Goal: Information Seeking & Learning: Find specific fact

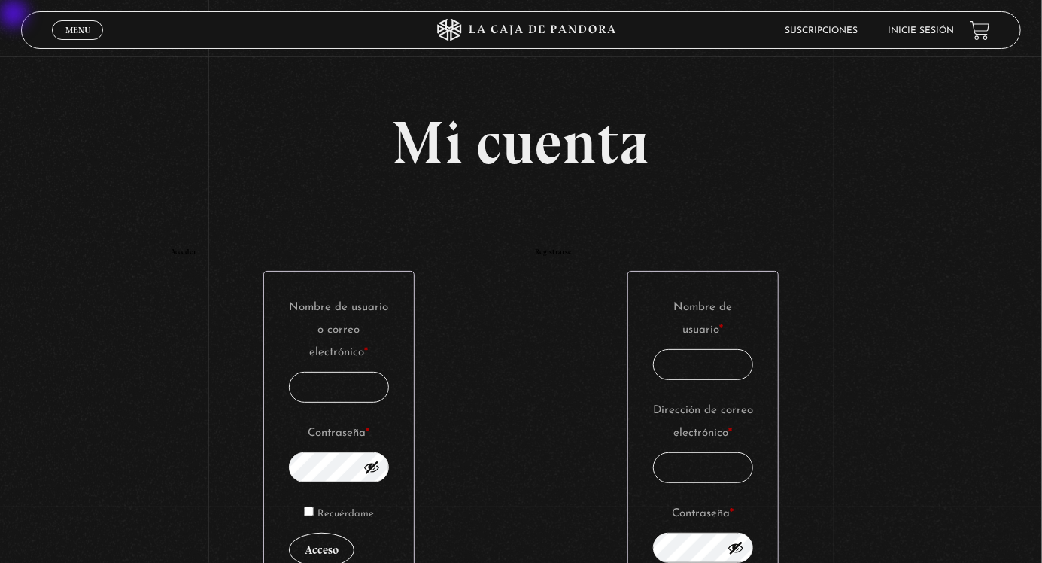
click at [517, 29] on link "Inicie sesión" at bounding box center [922, 30] width 66 height 9
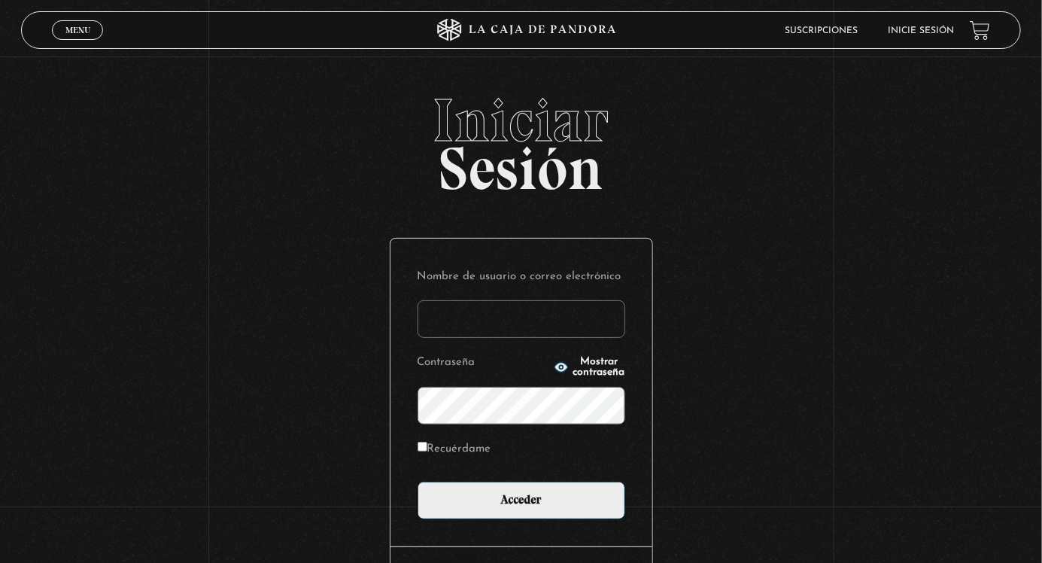
click at [525, 319] on input "Nombre de usuario o correo electrónico" at bounding box center [522, 319] width 208 height 38
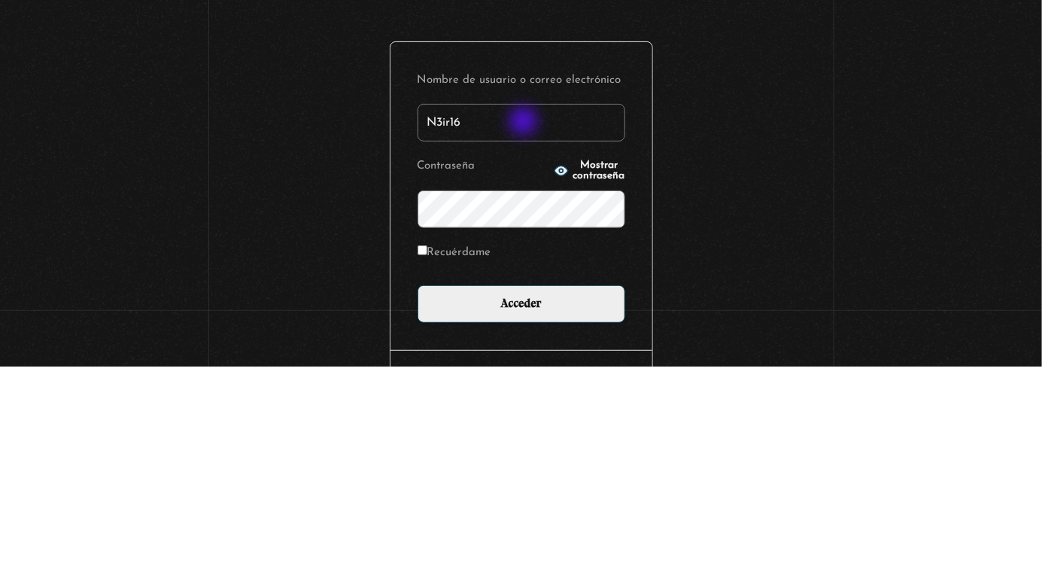
type input "N3ir16"
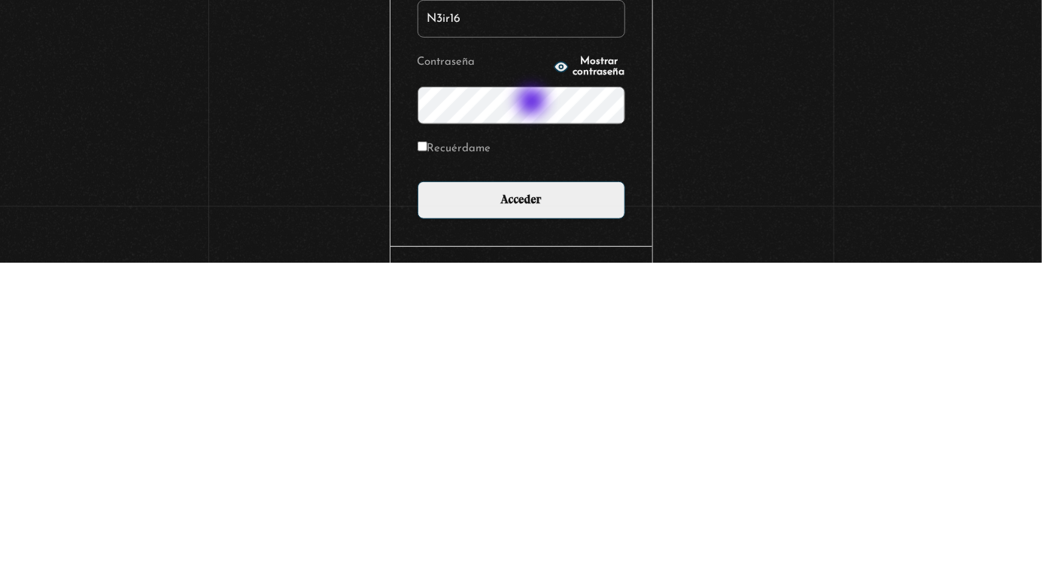
click at [590, 373] on span "Mostrar contraseña" at bounding box center [600, 367] width 52 height 21
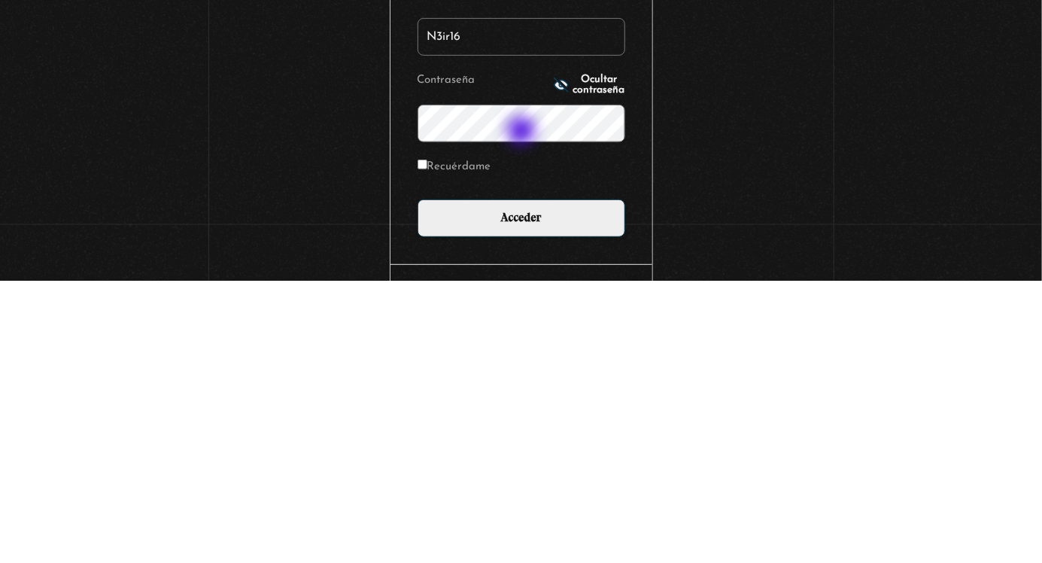
click at [674, 455] on div "Iniciar Sesión Nombre de usuario o correo electrónico N3ir16 Contraseña Ocultar…" at bounding box center [521, 378] width 1042 height 577
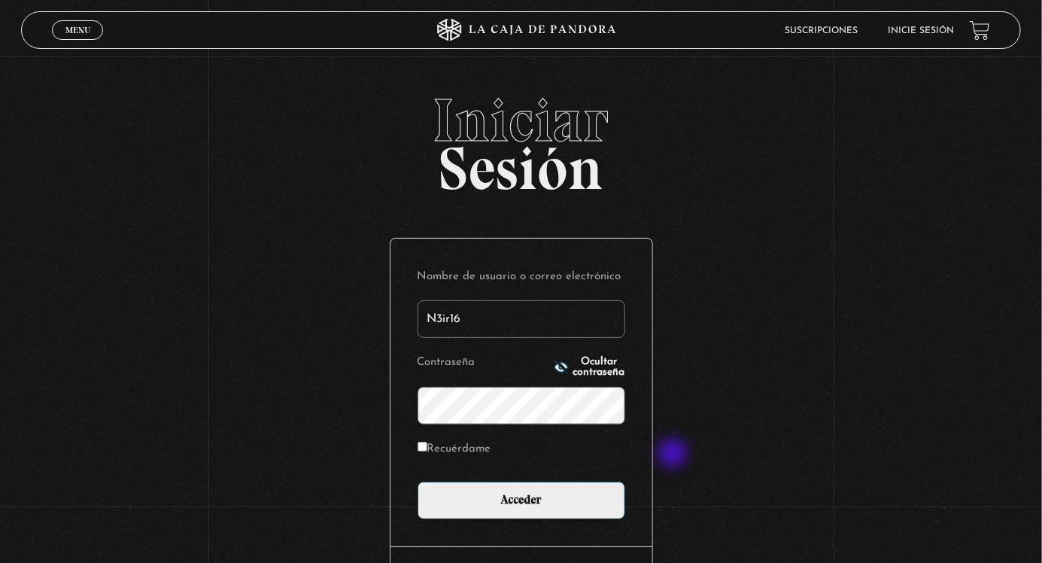
click at [574, 376] on span "Ocultar contraseña" at bounding box center [600, 367] width 52 height 21
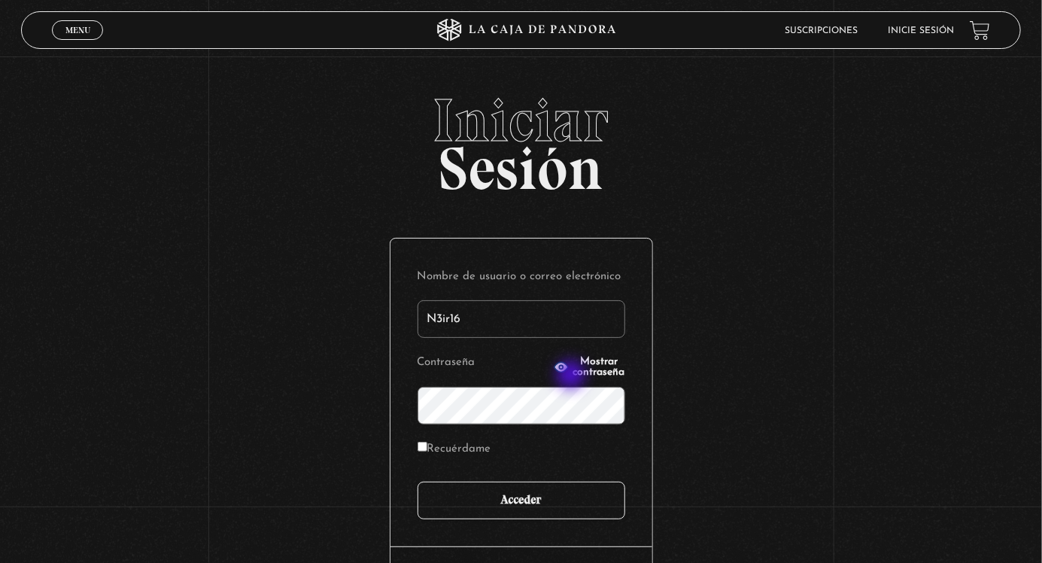
click at [530, 507] on input "Acceder" at bounding box center [522, 501] width 208 height 38
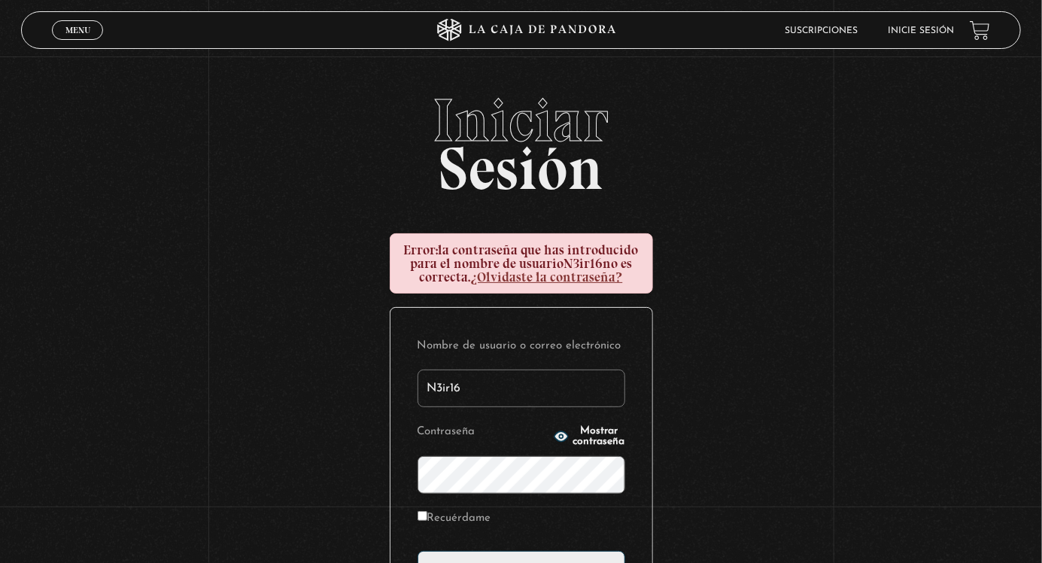
click at [497, 388] on input "N3ir16" at bounding box center [522, 389] width 208 height 38
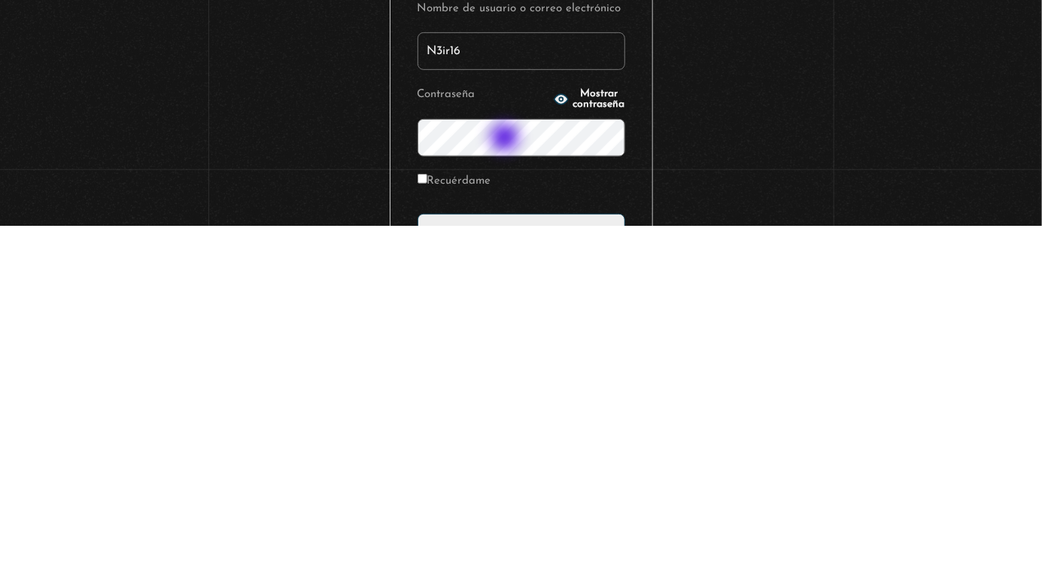
scroll to position [31, 0]
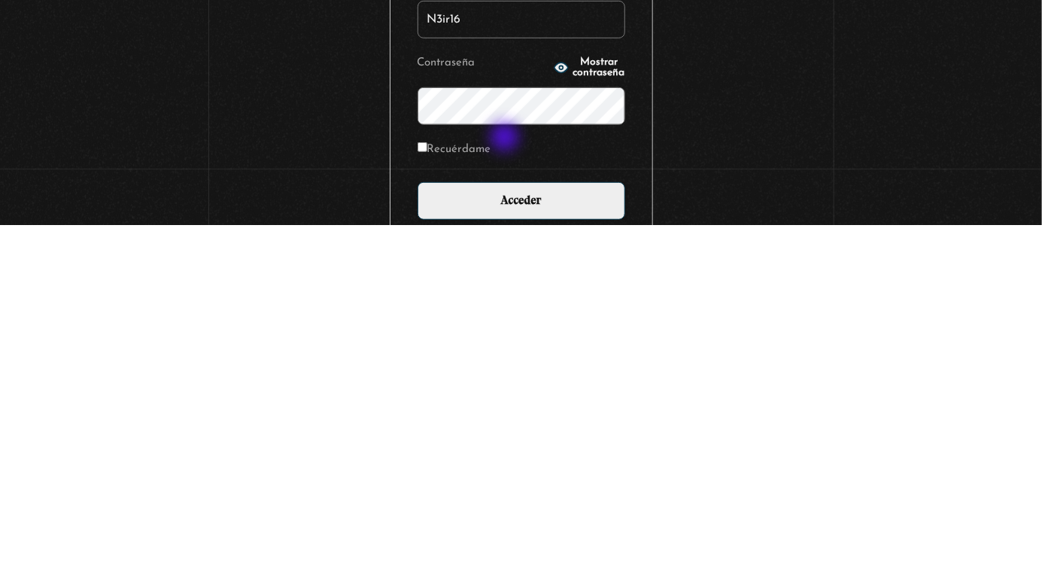
click at [592, 413] on span "Mostrar contraseña" at bounding box center [600, 405] width 52 height 21
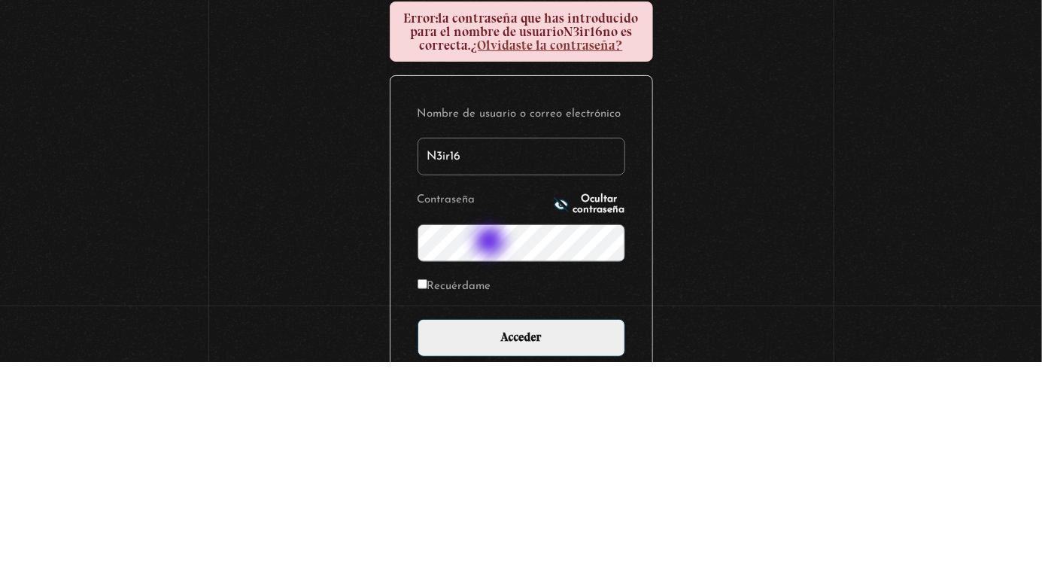
scroll to position [49, 0]
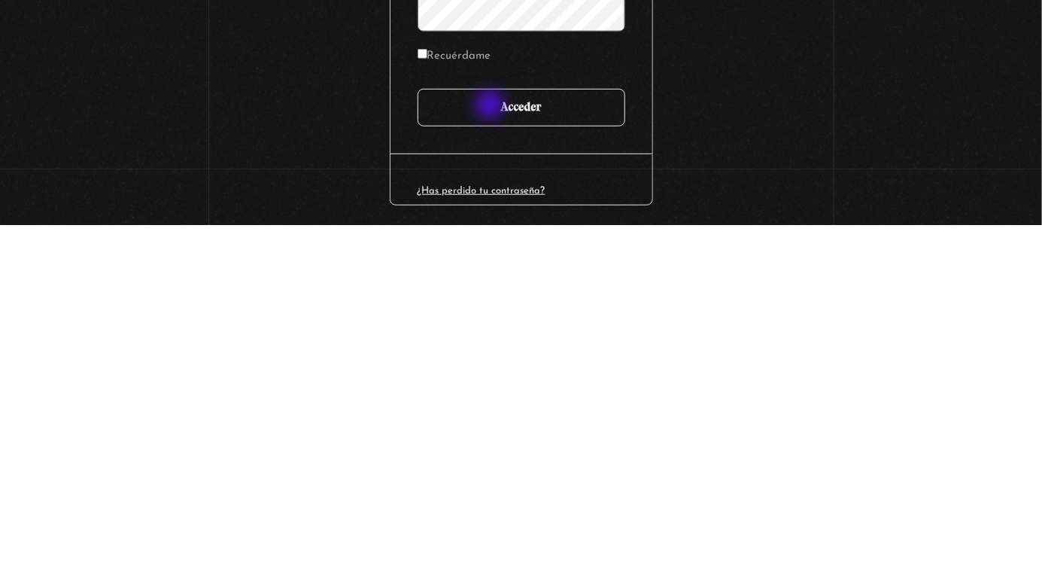
click at [572, 455] on input "Acceder" at bounding box center [522, 446] width 208 height 38
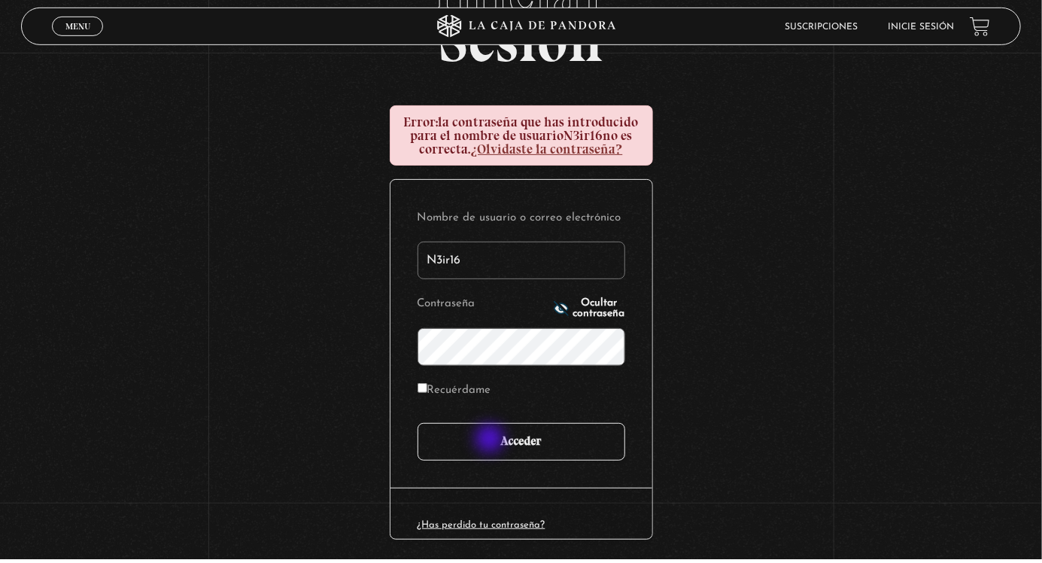
scroll to position [124, 0]
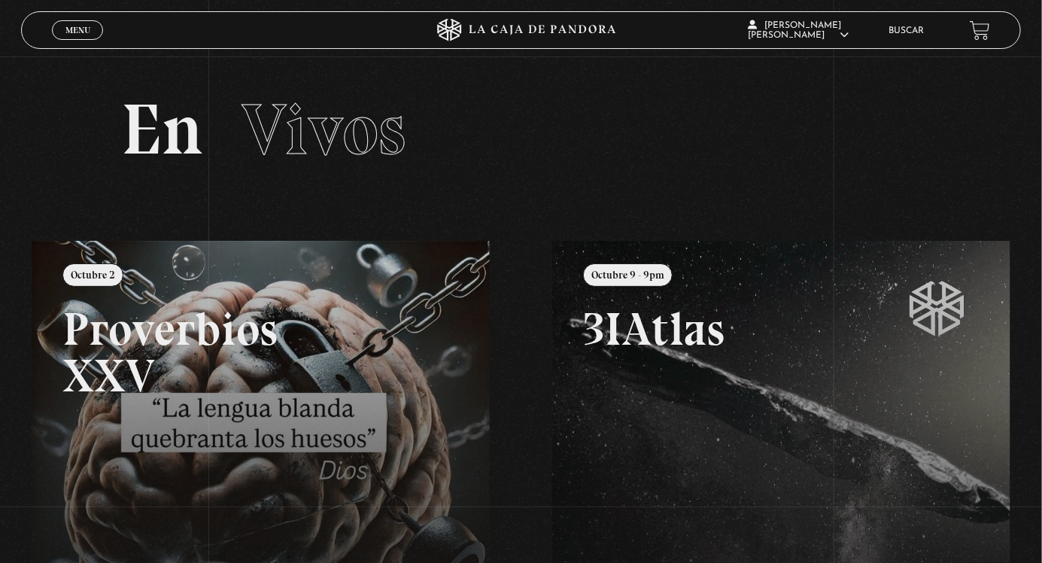
click at [68, 22] on link "Menu Cerrar" at bounding box center [77, 30] width 51 height 20
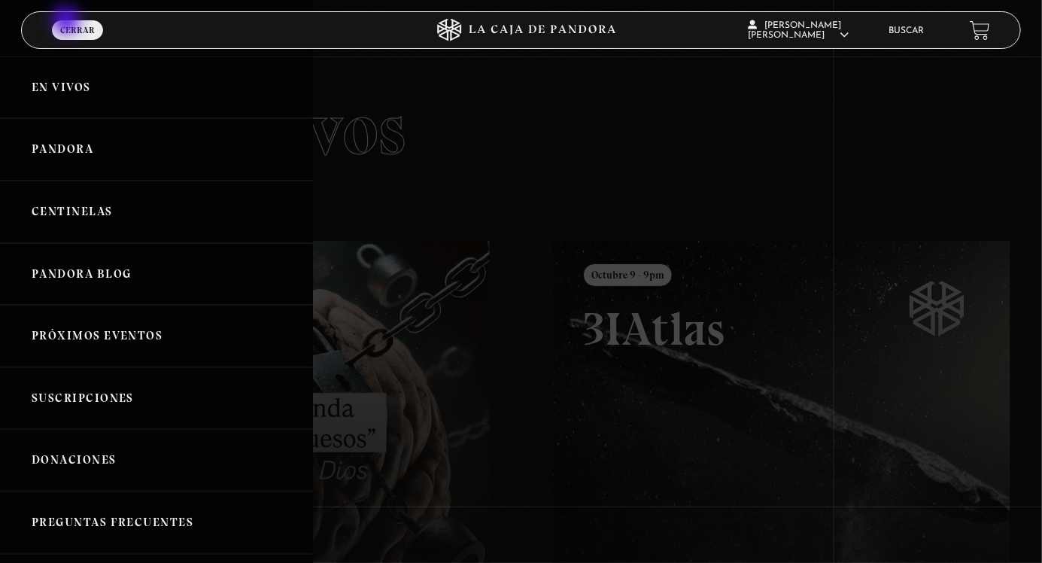
click at [101, 136] on link "Pandora" at bounding box center [156, 149] width 313 height 62
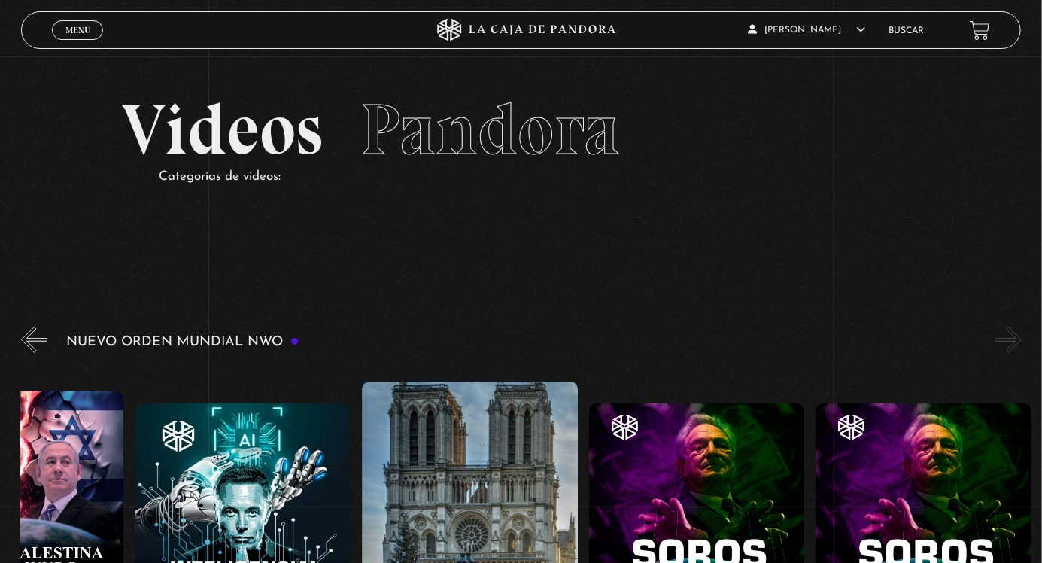
scroll to position [0, 17148]
click at [872, 29] on article "Nelsy Parra Anchia En vivos Pandora Centinelas Mi cuenta Salir" at bounding box center [811, 29] width 125 height 35
click at [894, 35] on link "Buscar" at bounding box center [907, 30] width 35 height 9
click at [917, 32] on link "Buscar" at bounding box center [907, 30] width 35 height 9
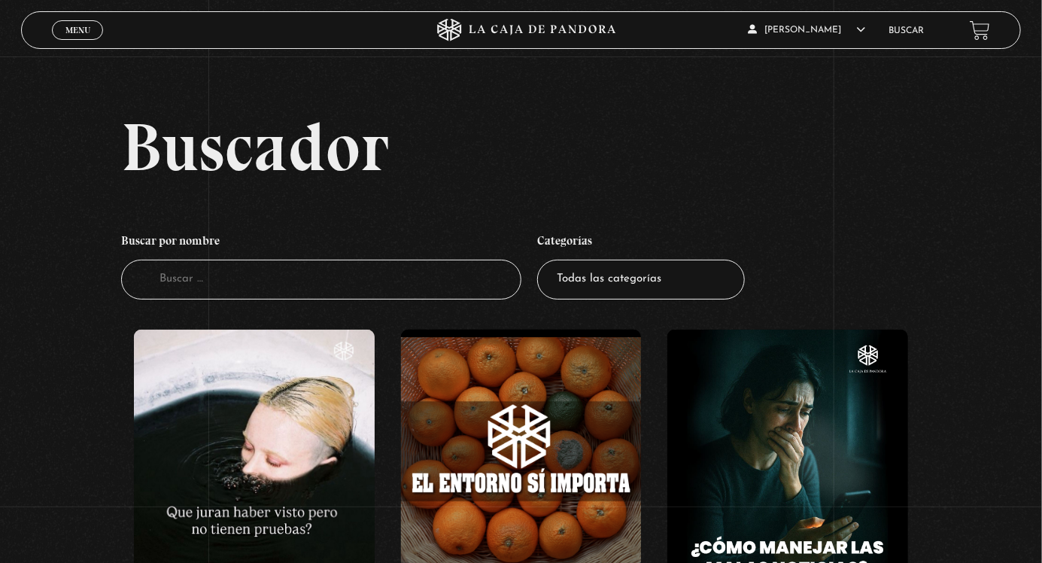
click at [275, 290] on input "Buscador" at bounding box center [321, 280] width 400 height 40
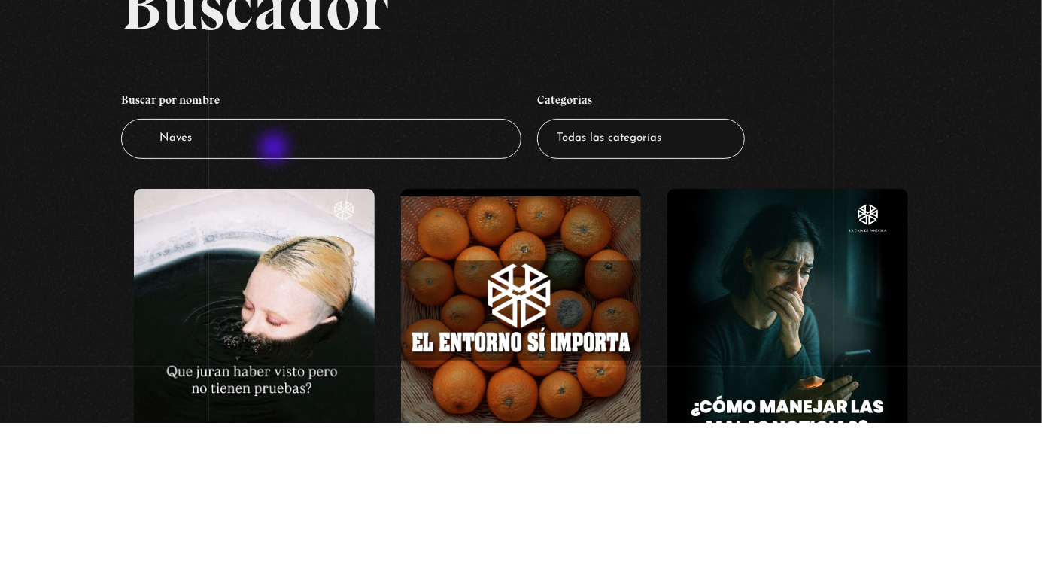
type input "Naves n"
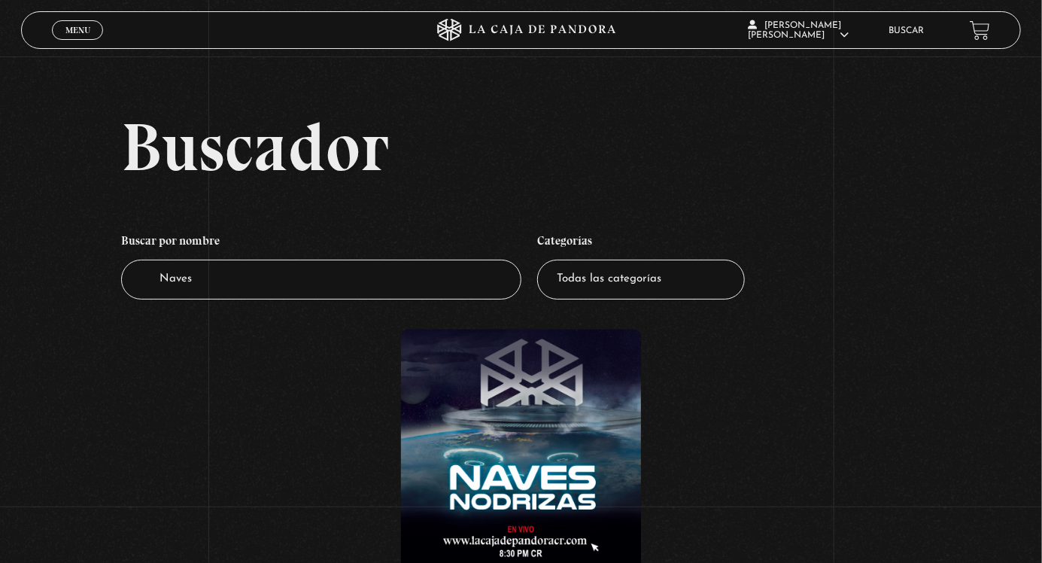
click at [578, 476] on figure at bounding box center [521, 450] width 240 height 240
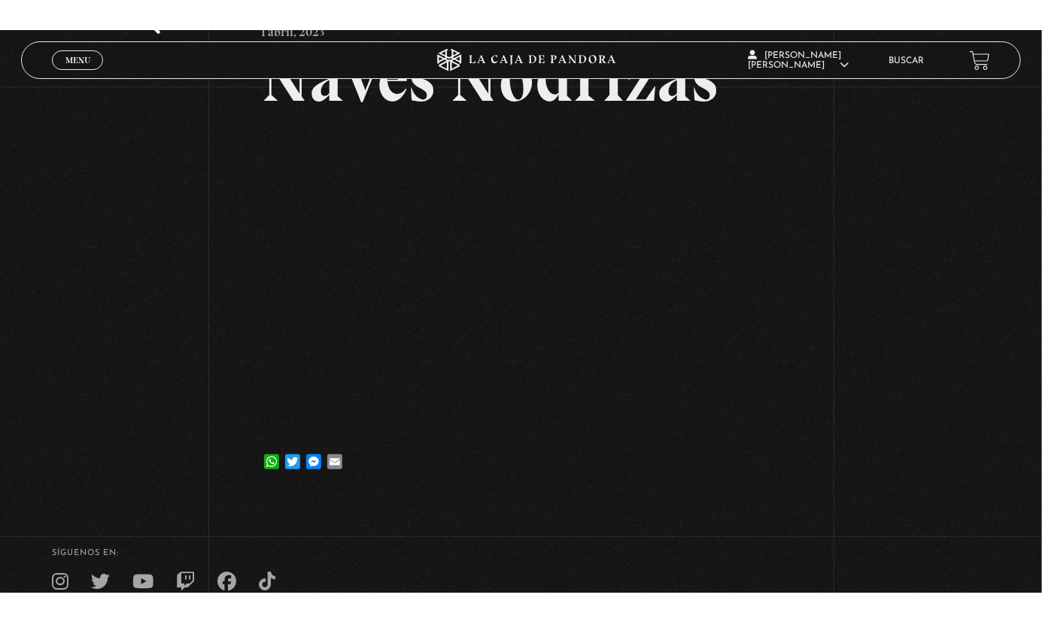
scroll to position [127, 0]
